Goal: Transaction & Acquisition: Purchase product/service

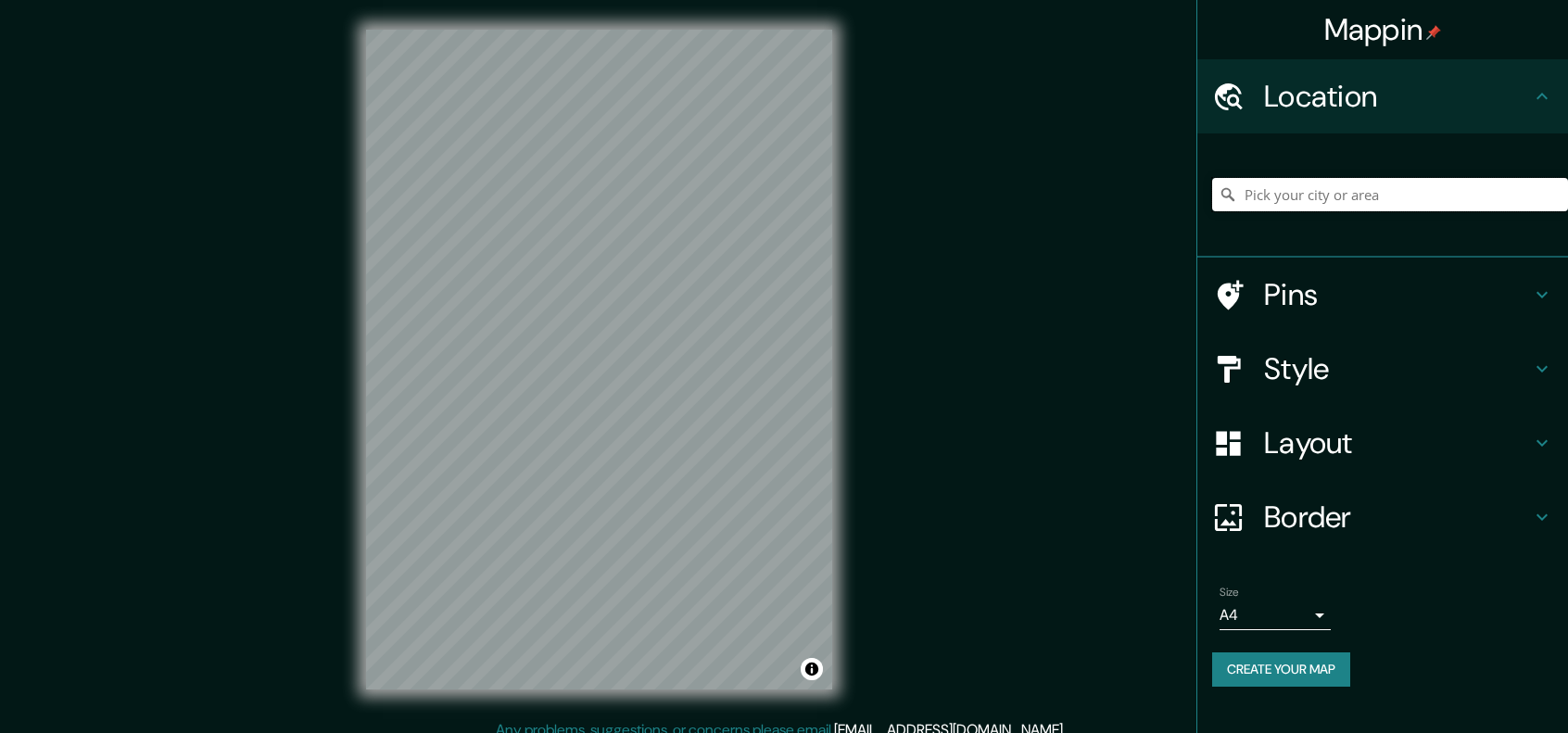
click at [1361, 184] on input "Pick your city or area" at bounding box center [1390, 195] width 356 height 34
type input "Valdivia, Región de Los Ríos, Chile"
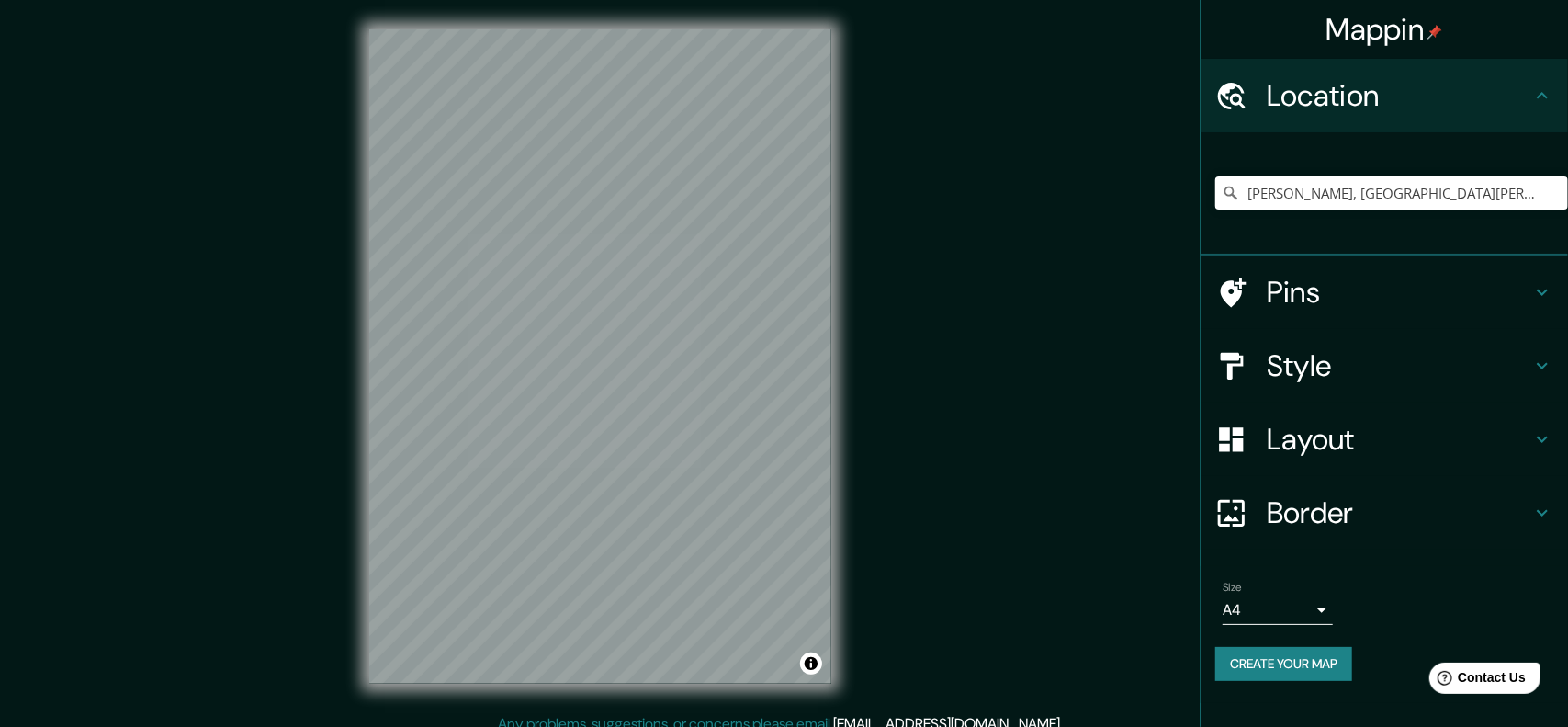
click at [1305, 604] on body "Mappin Location Valdivia, Región de Los Ríos, Chile Valdivia Región de Los Ríos…" at bounding box center [784, 363] width 1568 height 727
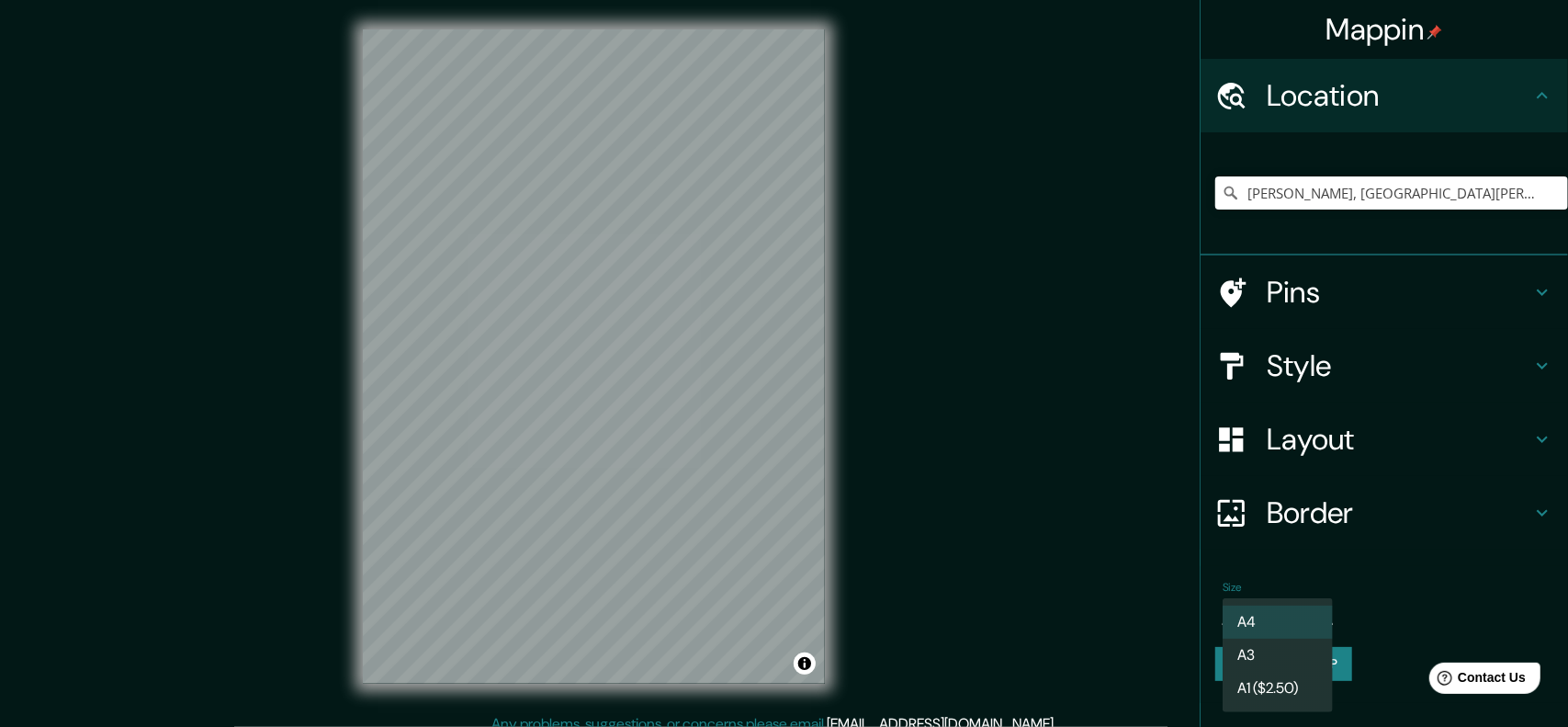
click at [1305, 604] on ul "A4 A3 A1 ($2.50)" at bounding box center [1278, 655] width 110 height 114
click at [1109, 588] on div at bounding box center [784, 363] width 1568 height 727
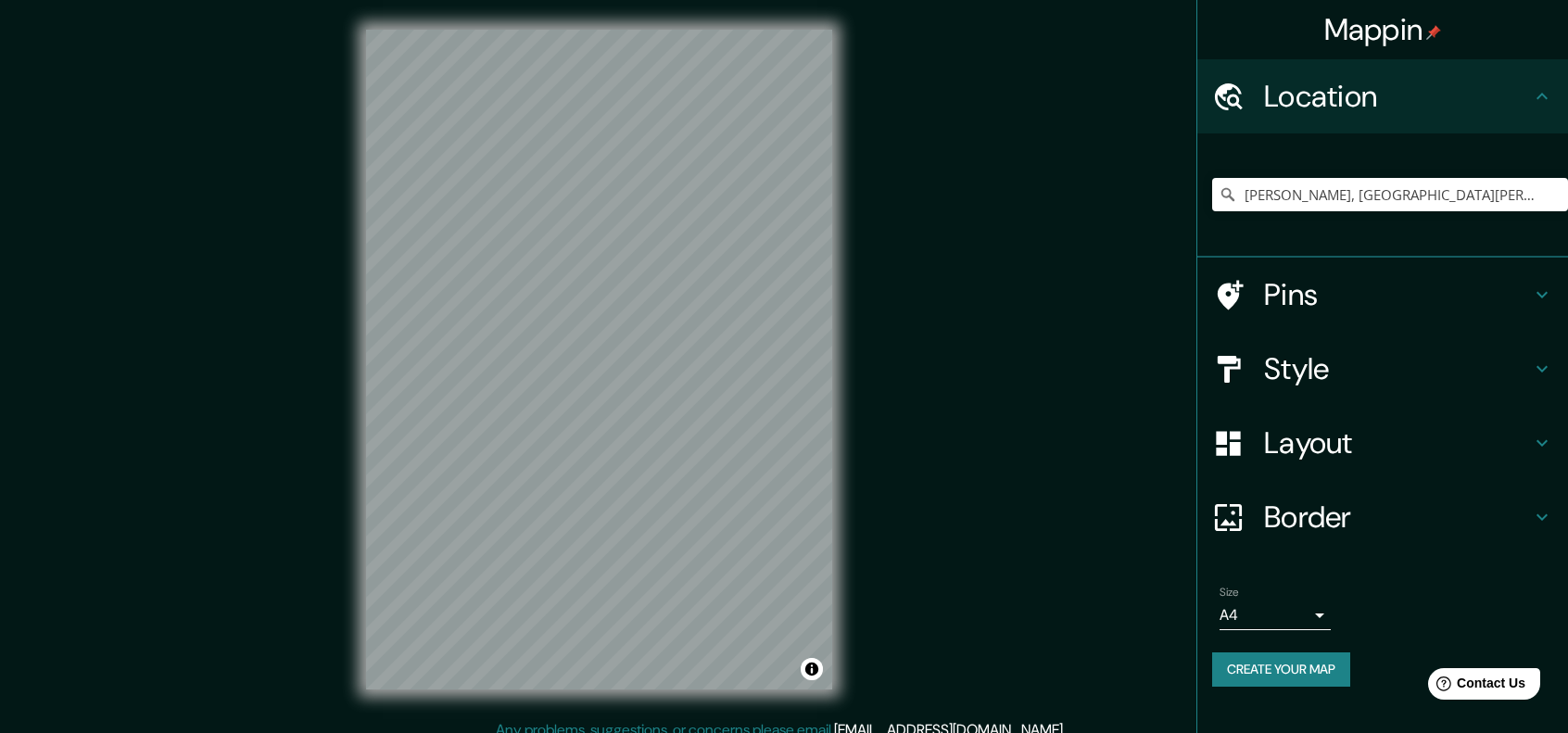
scroll to position [15, 0]
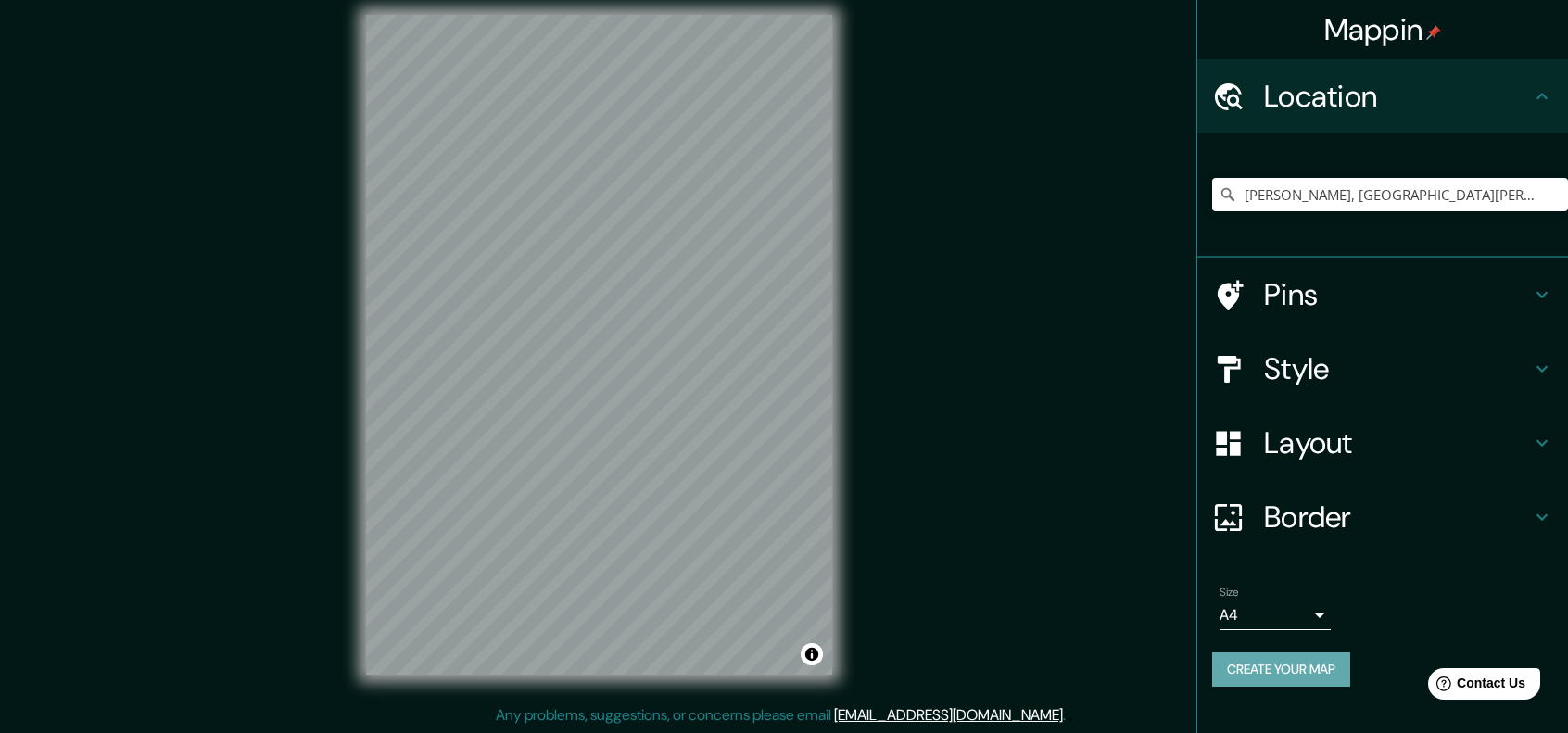
click at [1293, 666] on button "Create your map" at bounding box center [1280, 669] width 138 height 34
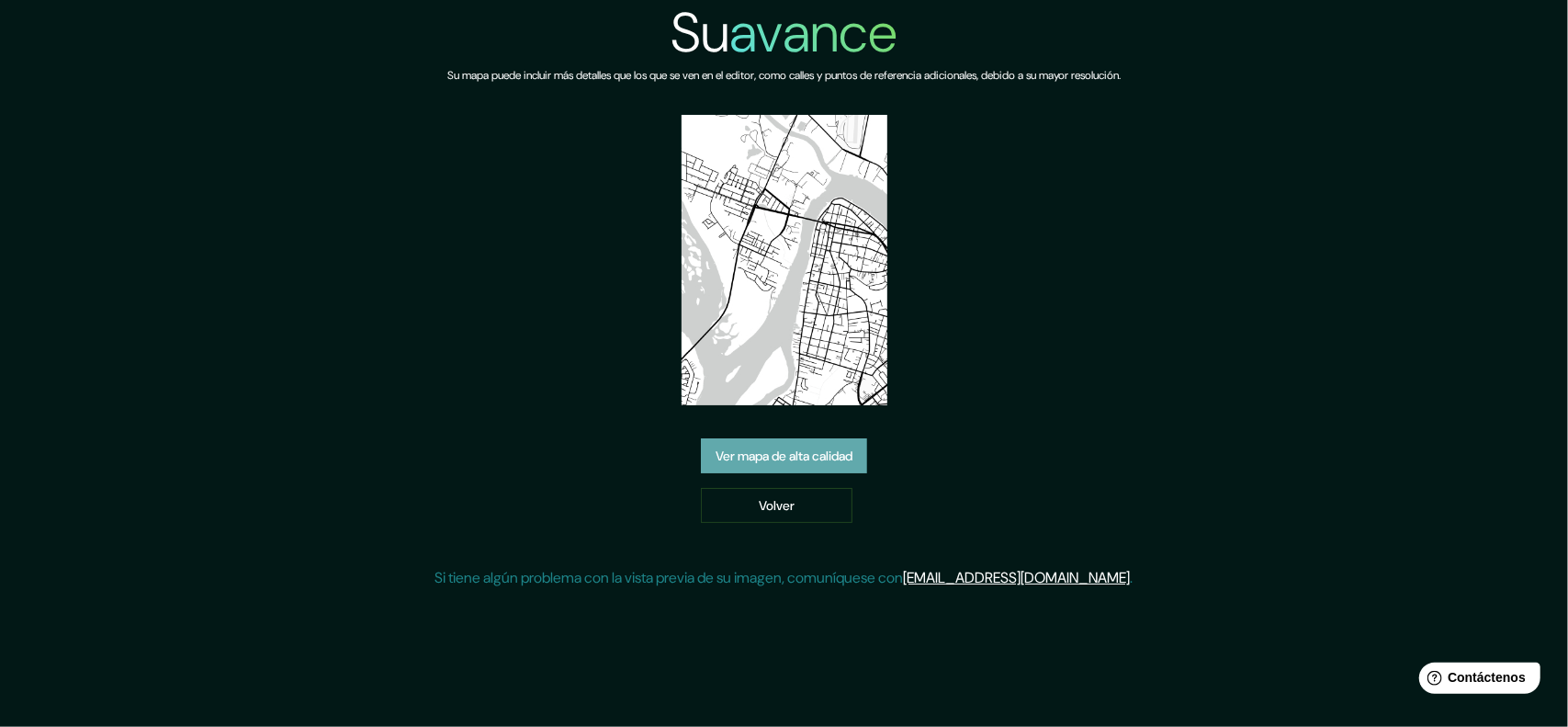
click at [825, 464] on font "Ver mapa de alta calidad" at bounding box center [784, 457] width 137 height 17
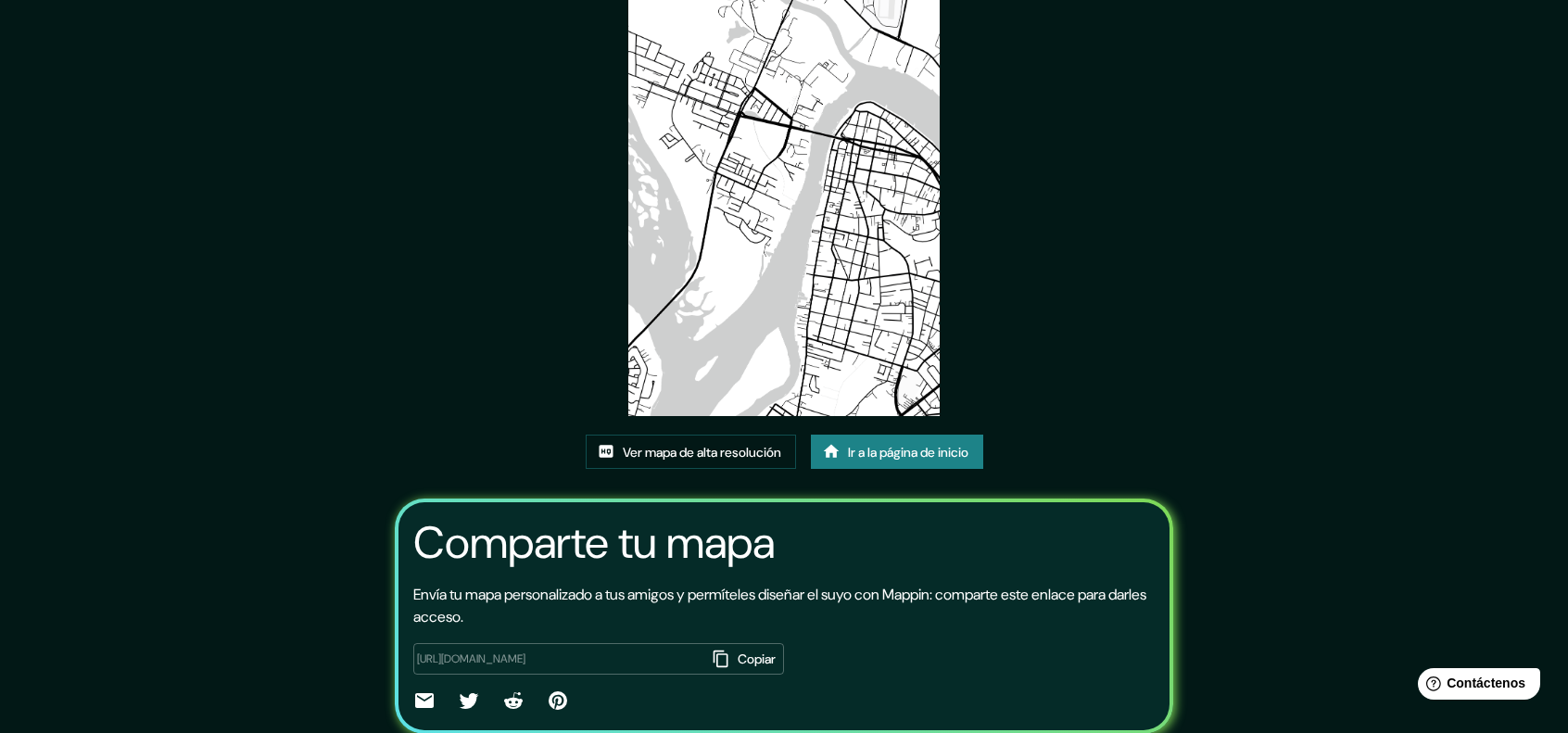
scroll to position [171, 0]
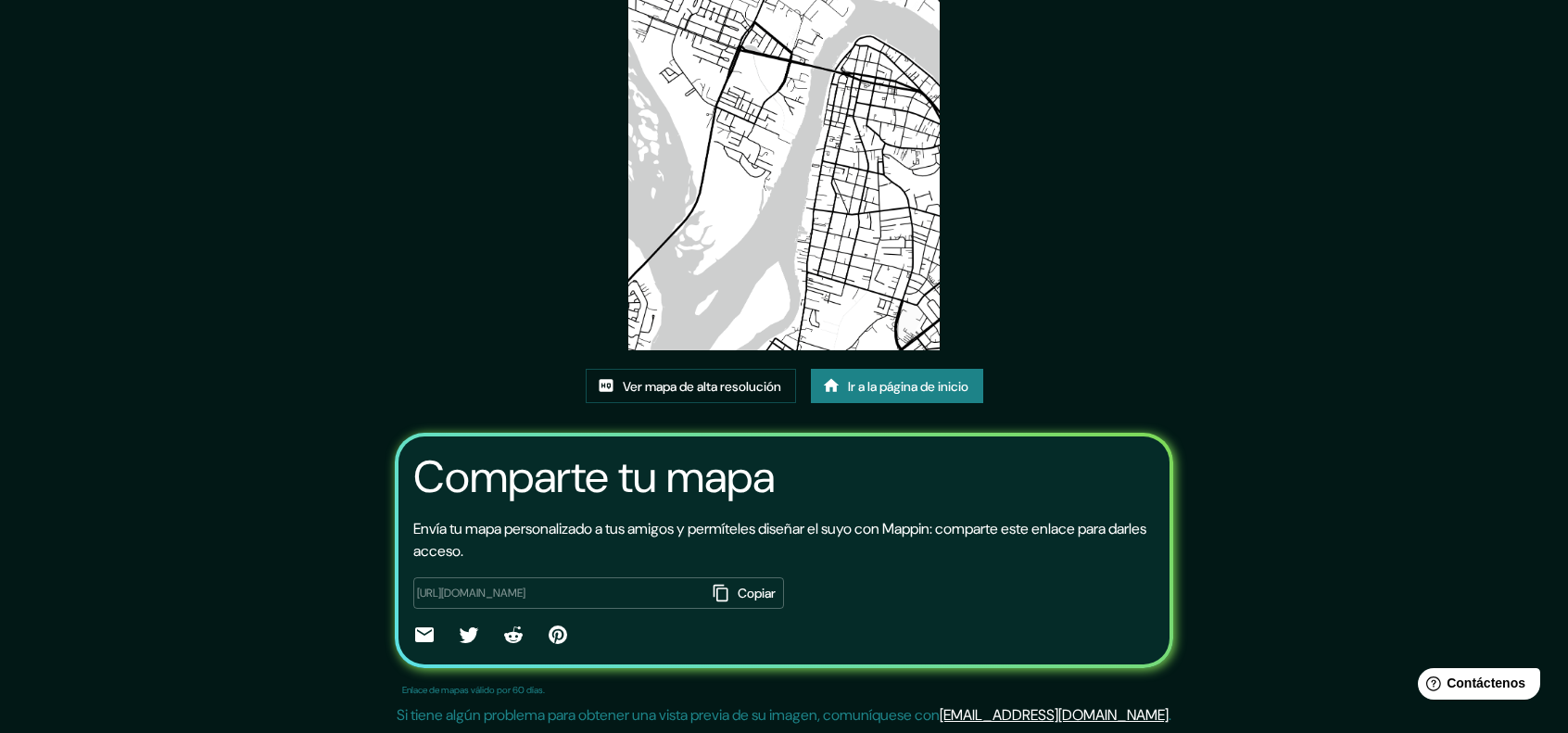
click at [738, 589] on font "Copiar" at bounding box center [757, 594] width 38 height 17
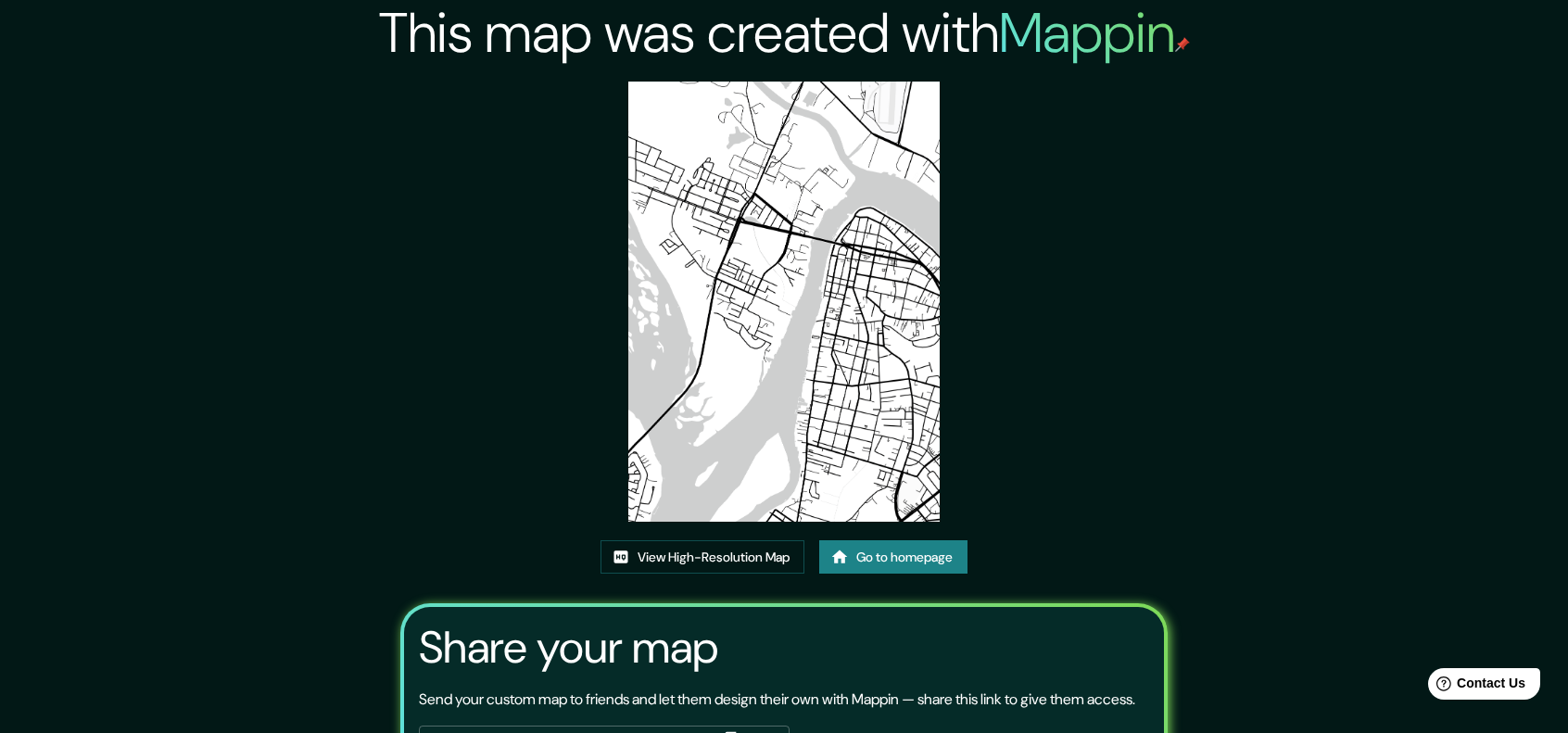
click at [818, 304] on img at bounding box center [784, 301] width 311 height 440
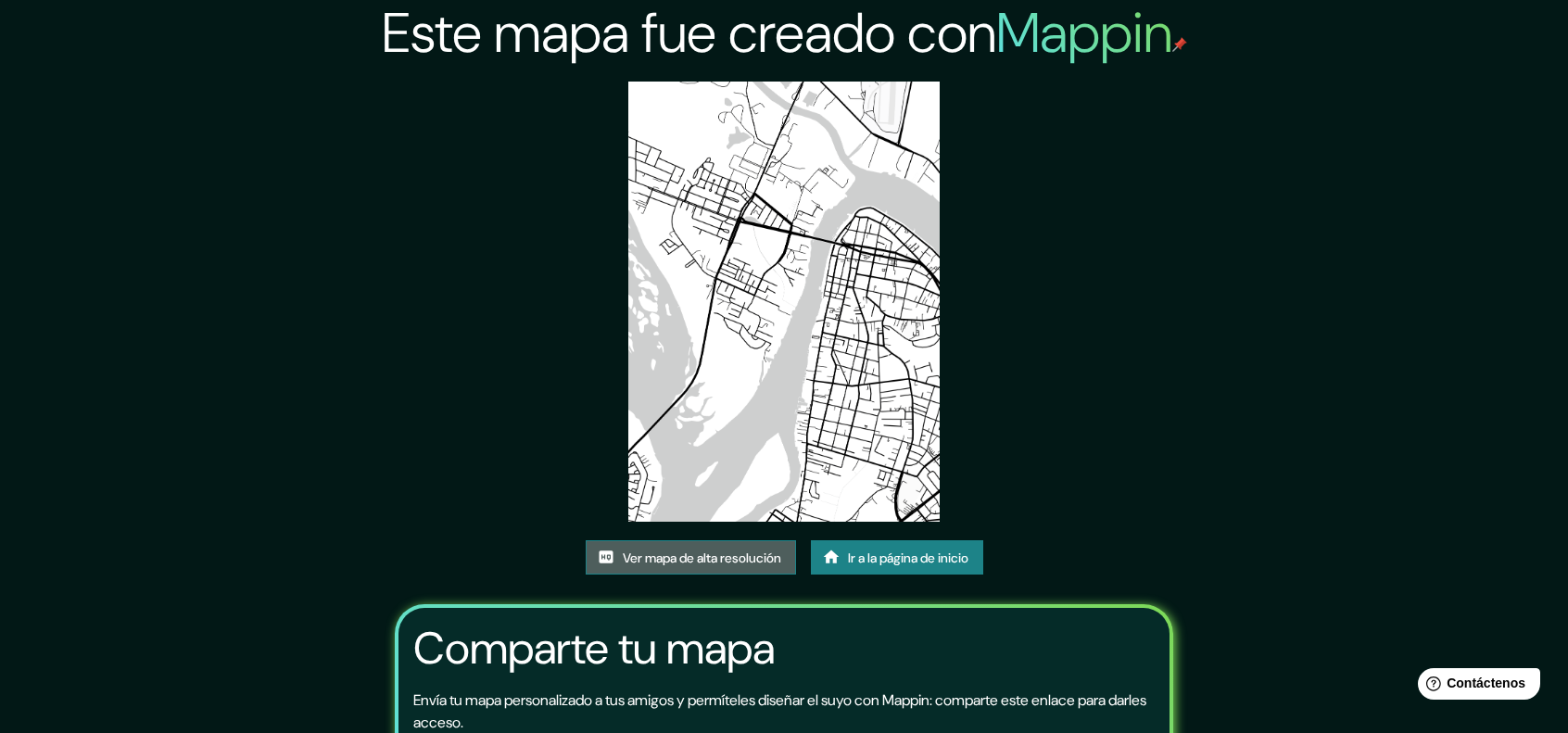
click at [659, 567] on font "Ver mapa de alta resolución" at bounding box center [701, 558] width 158 height 24
